Goal: Information Seeking & Learning: Learn about a topic

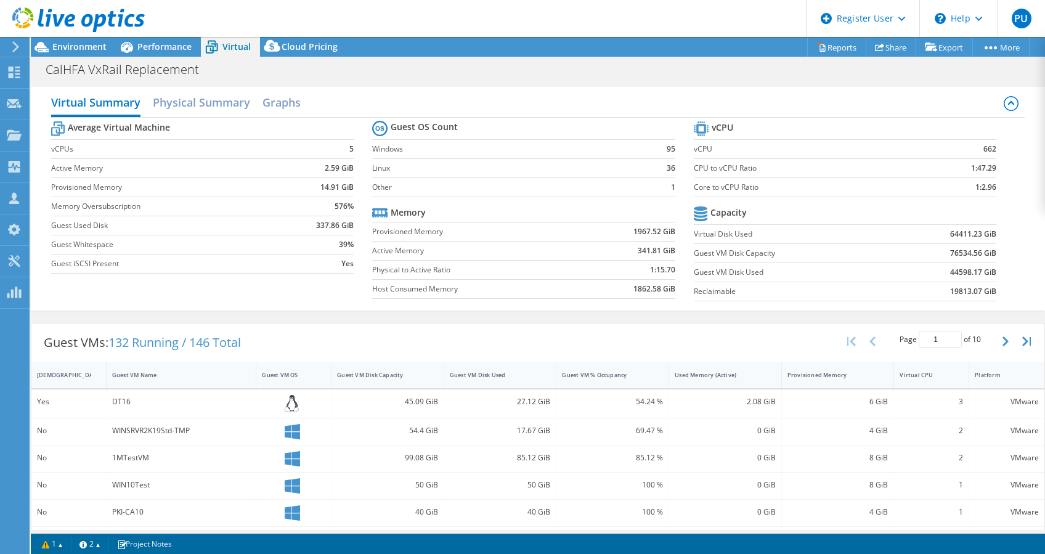
select select "USD"
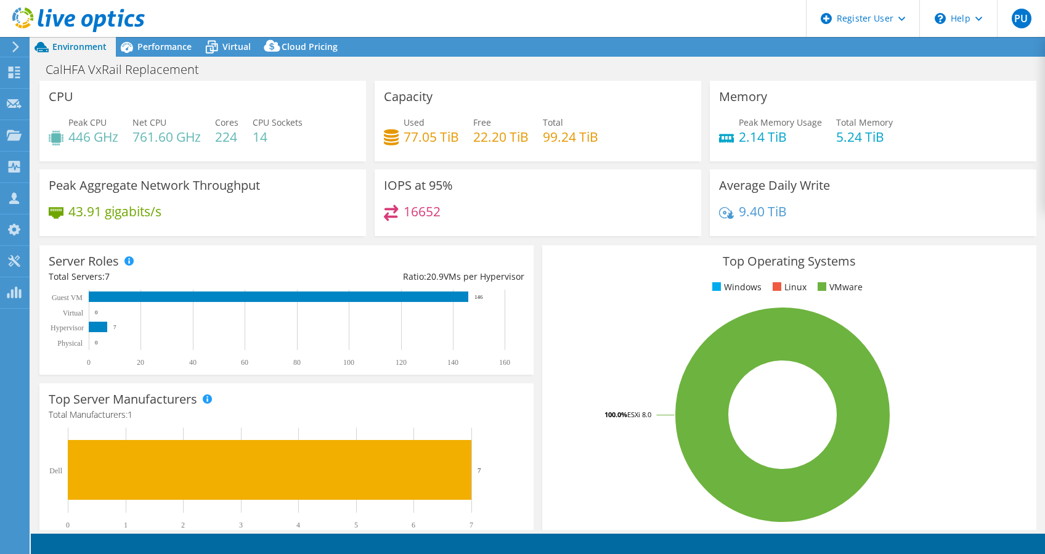
select select "USD"
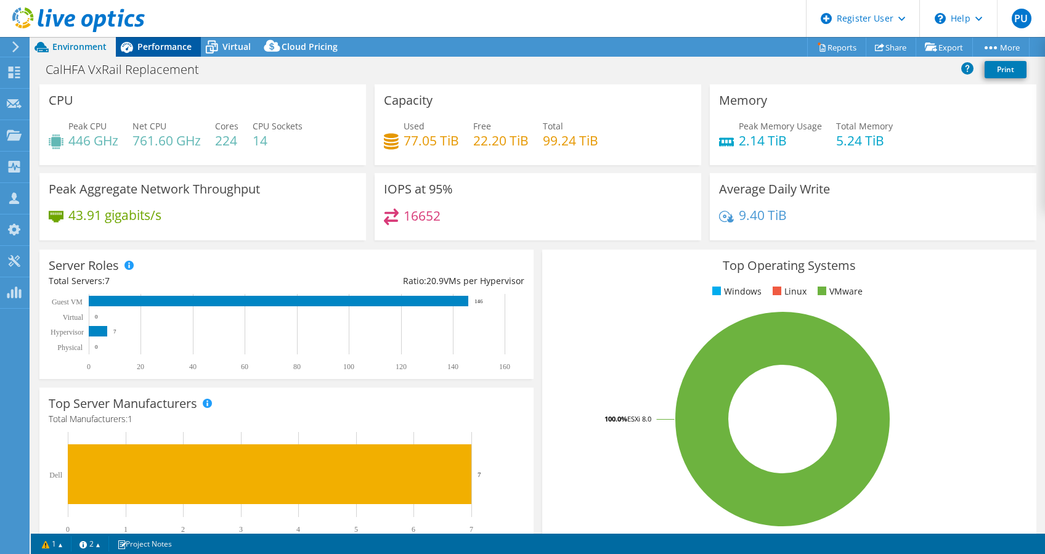
click at [156, 47] on span "Performance" at bounding box center [164, 47] width 54 height 12
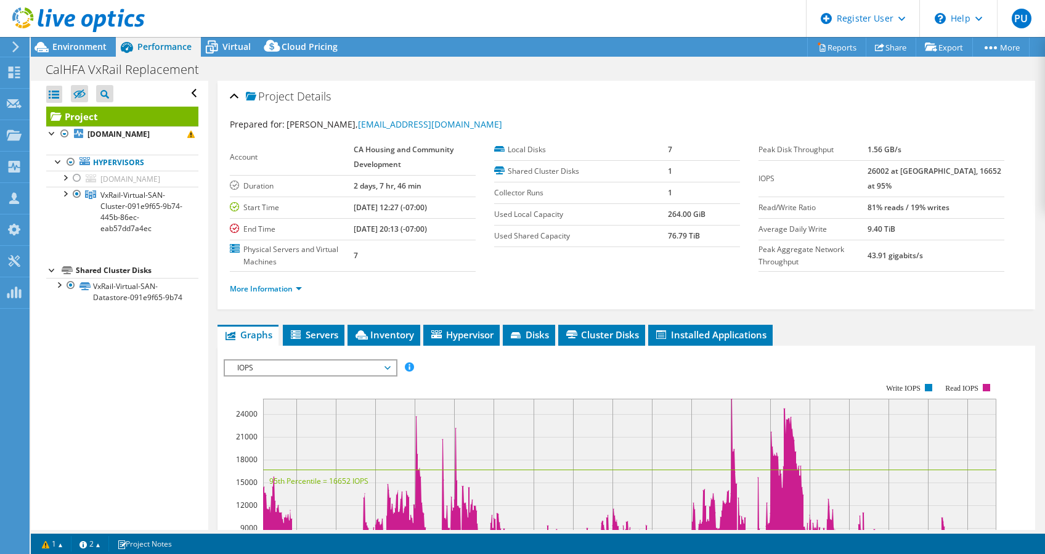
click at [232, 36] on header "PU Dell User Passawit Umrod Passawit.Umrod@dell.com Dell My Profile Log Out \n …" at bounding box center [522, 18] width 1045 height 37
click at [233, 39] on div "Virtual" at bounding box center [230, 47] width 59 height 20
